Goal: Obtain resource: Download file/media

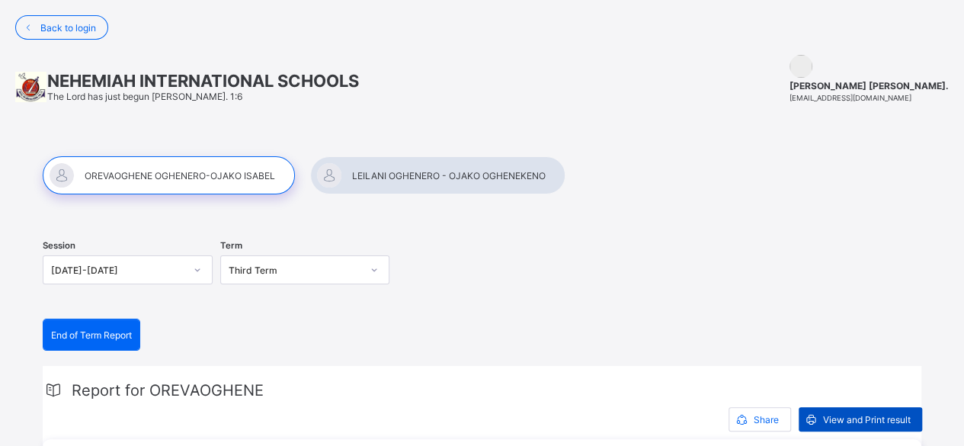
click at [893, 414] on span "View and Print result" at bounding box center [867, 419] width 88 height 11
click at [133, 168] on div at bounding box center [169, 175] width 252 height 38
click at [417, 170] on div at bounding box center [437, 175] width 255 height 38
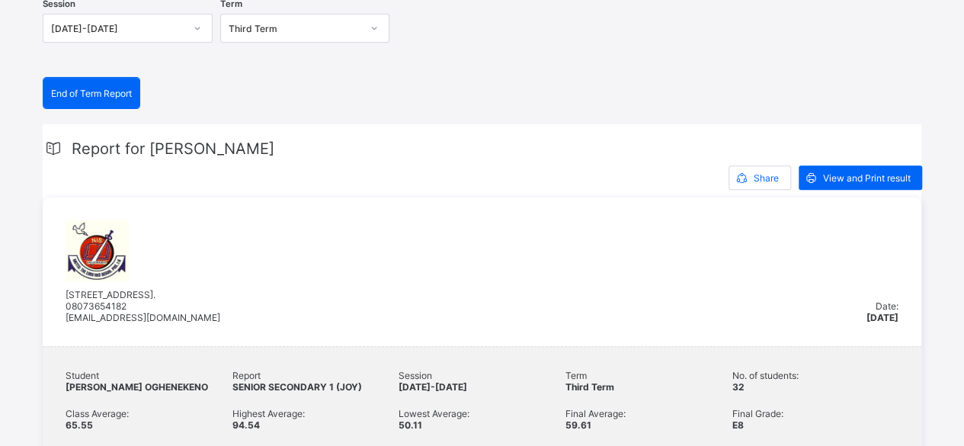
scroll to position [254, 0]
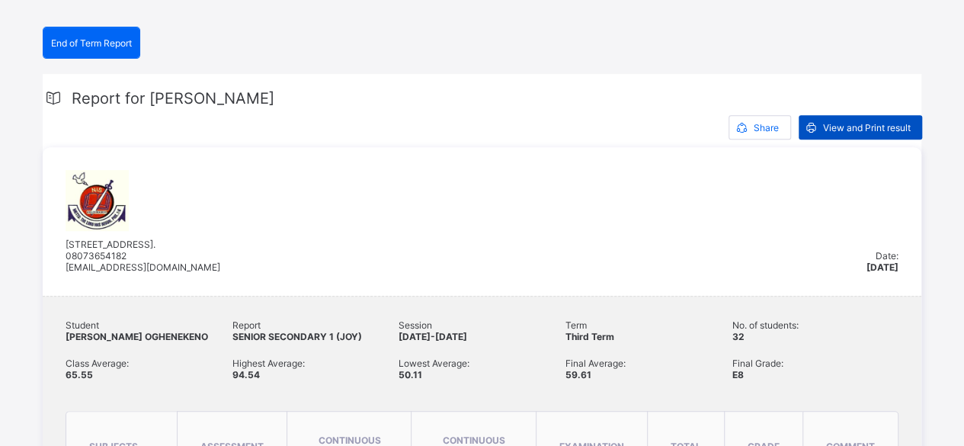
click at [878, 133] on span "View and Print result" at bounding box center [867, 127] width 88 height 11
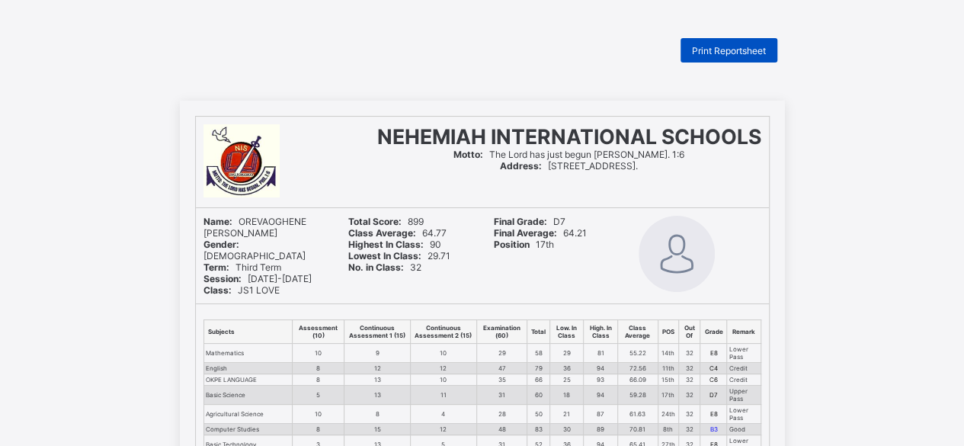
click at [747, 54] on span "Print Reportsheet" at bounding box center [729, 50] width 74 height 11
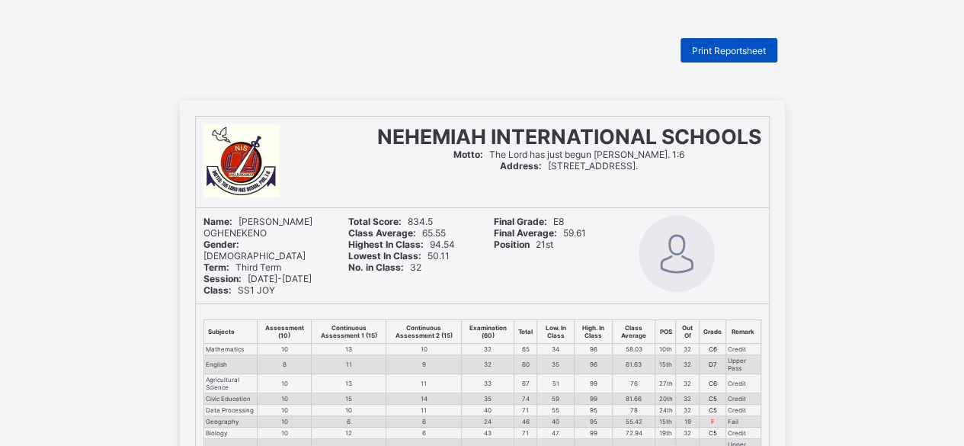
click at [728, 50] on span "Print Reportsheet" at bounding box center [729, 50] width 74 height 11
drag, startPoint x: 959, startPoint y: 146, endPoint x: 951, endPoint y: 172, distance: 27.2
drag, startPoint x: 961, startPoint y: 158, endPoint x: 958, endPoint y: 185, distance: 26.8
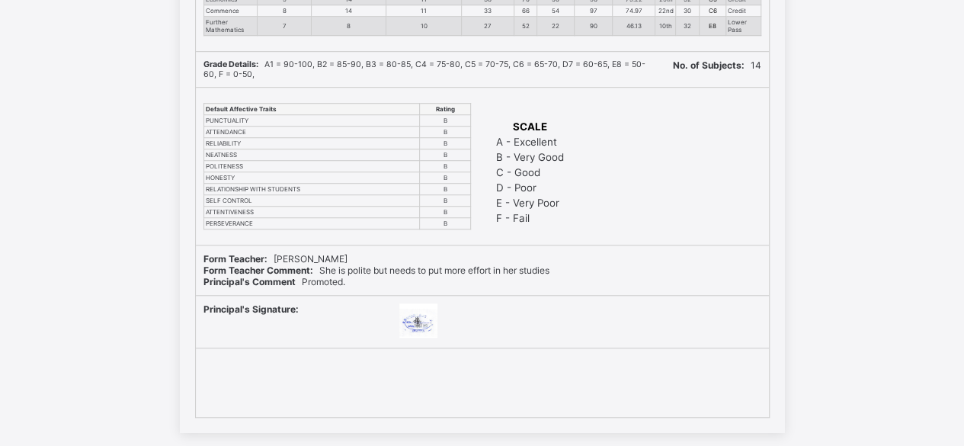
scroll to position [538, 0]
